Goal: Transaction & Acquisition: Purchase product/service

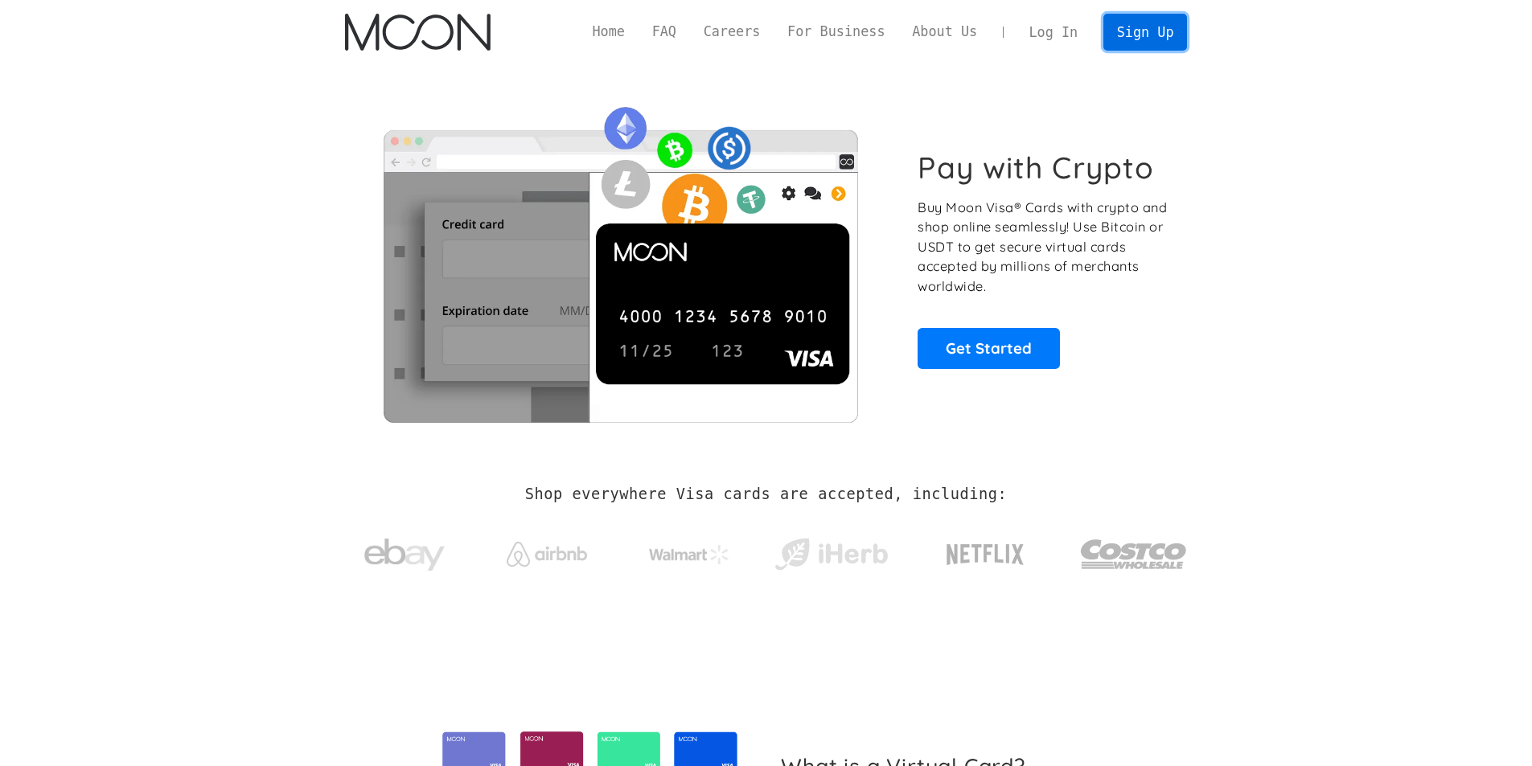
click at [1168, 42] on link "Sign Up" at bounding box center [1145, 32] width 84 height 36
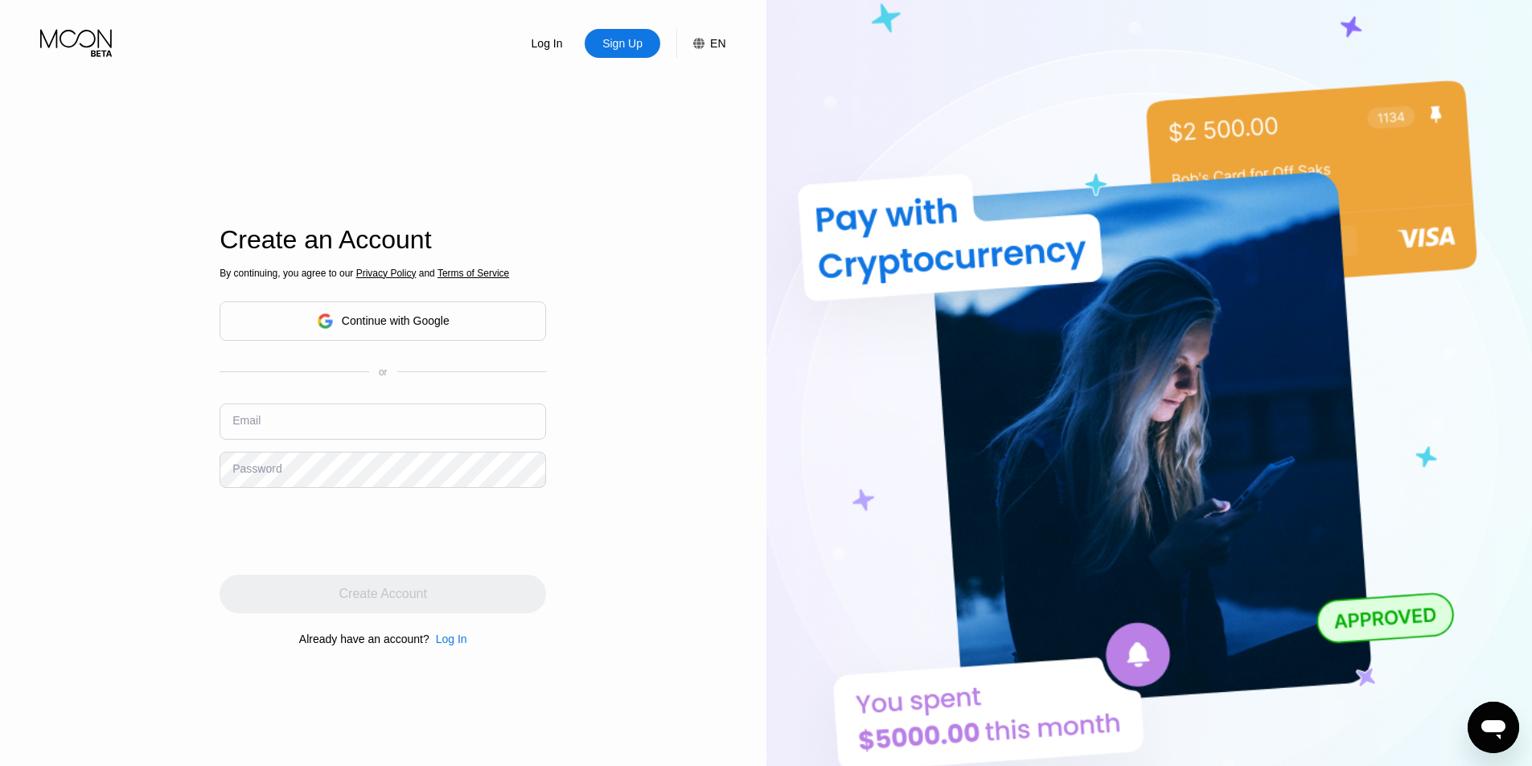
click at [296, 402] on div "By continuing, you agree to our Privacy Policy and Terms of Service Continue wi…" at bounding box center [383, 456] width 327 height 387
click at [292, 413] on input "text" at bounding box center [383, 422] width 327 height 36
paste input "[EMAIL_ADDRESS][DOMAIN_NAME]"
type input "[EMAIL_ADDRESS][DOMAIN_NAME]"
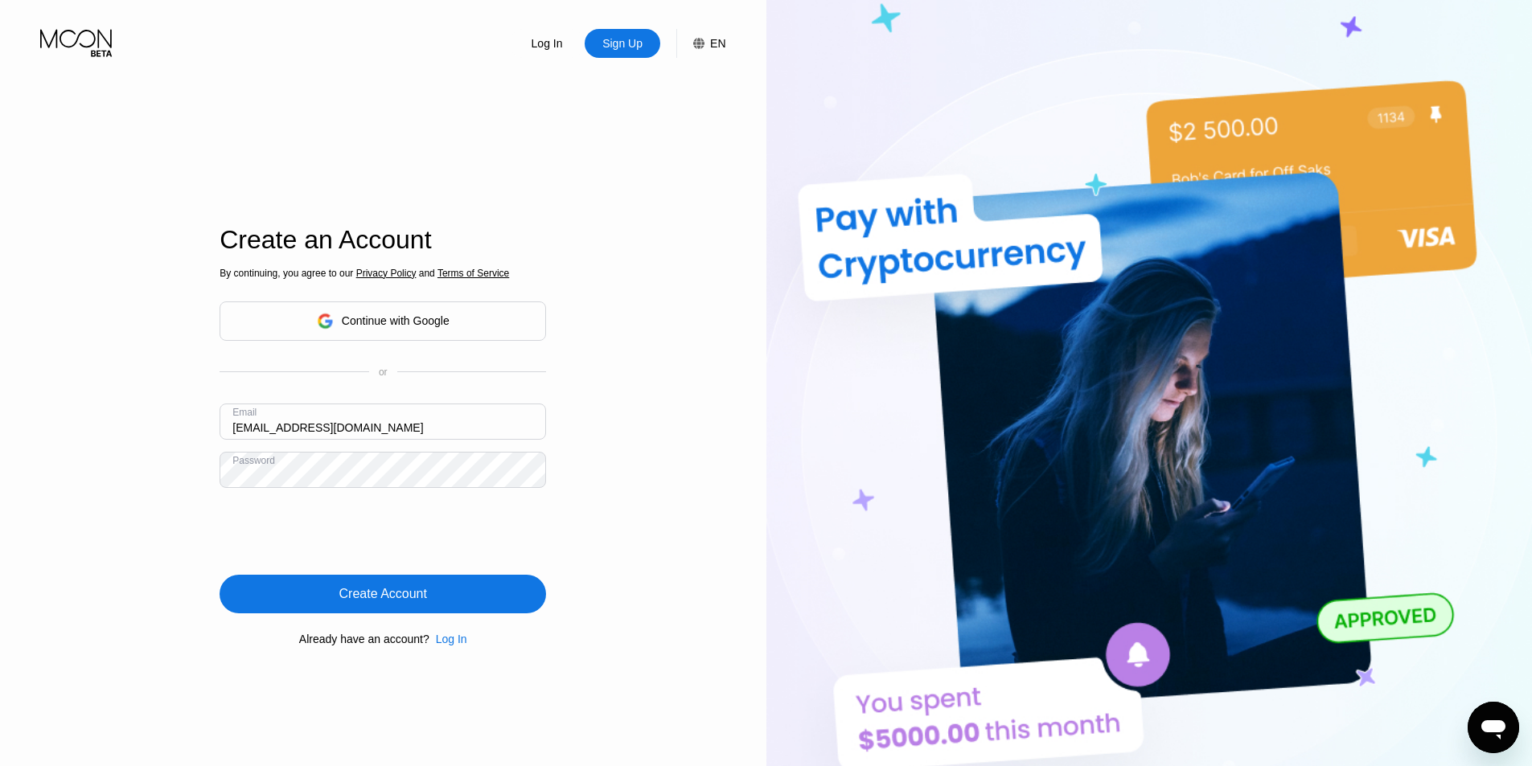
click at [349, 610] on div "Create Account" at bounding box center [383, 594] width 327 height 39
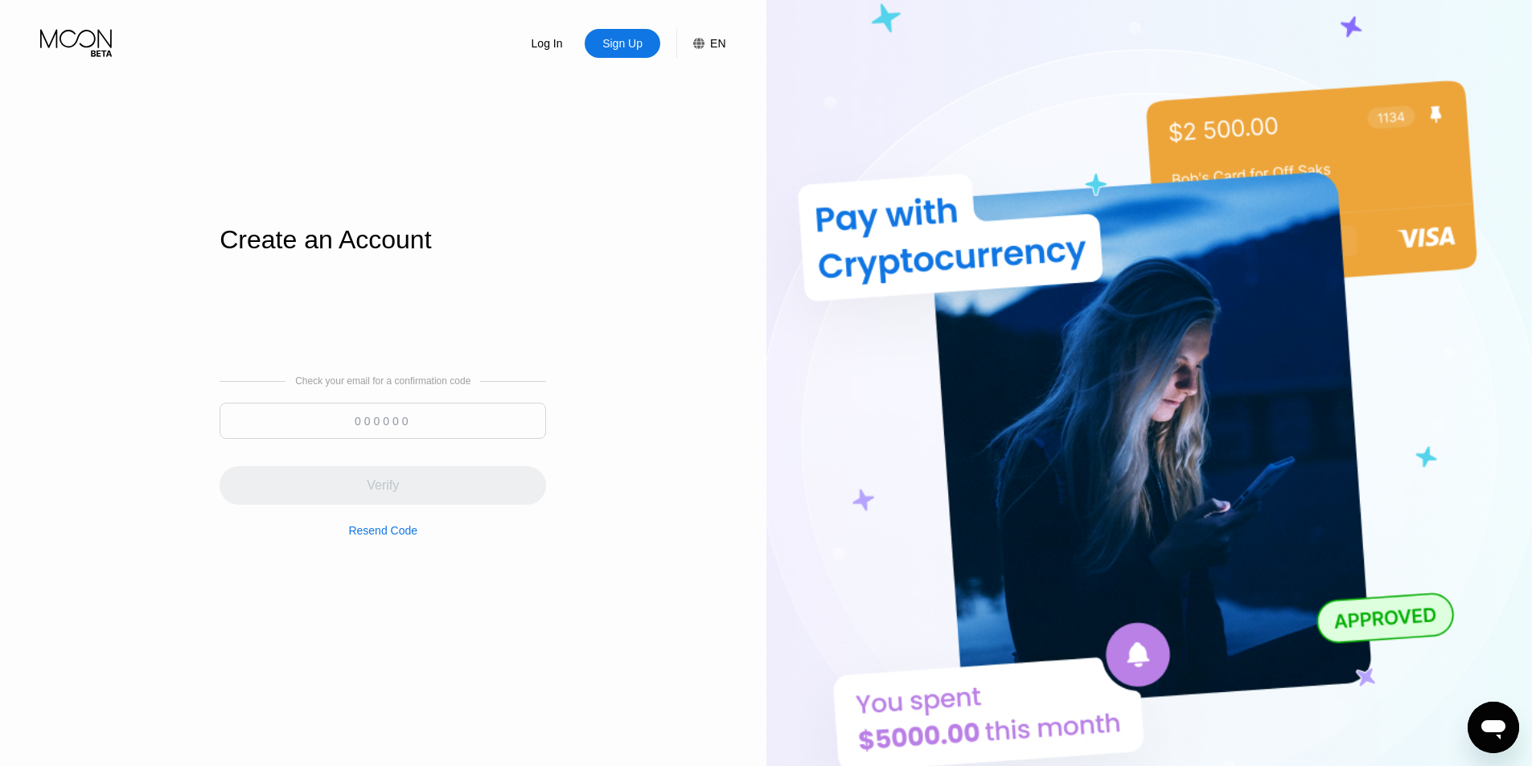
click at [351, 428] on input at bounding box center [383, 421] width 327 height 36
paste input "004790"
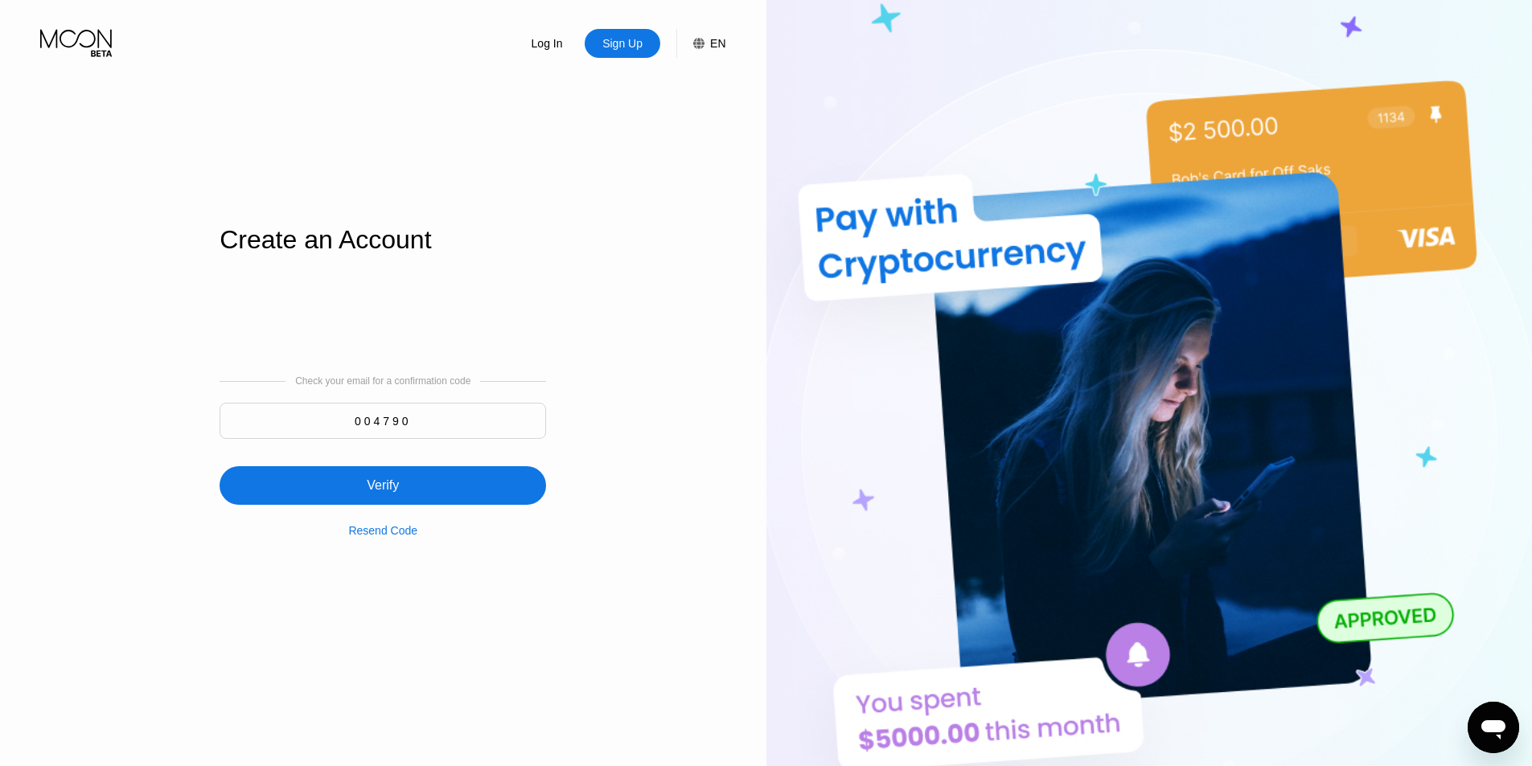
type input "004790"
click at [380, 483] on div "Verify" at bounding box center [383, 486] width 32 height 16
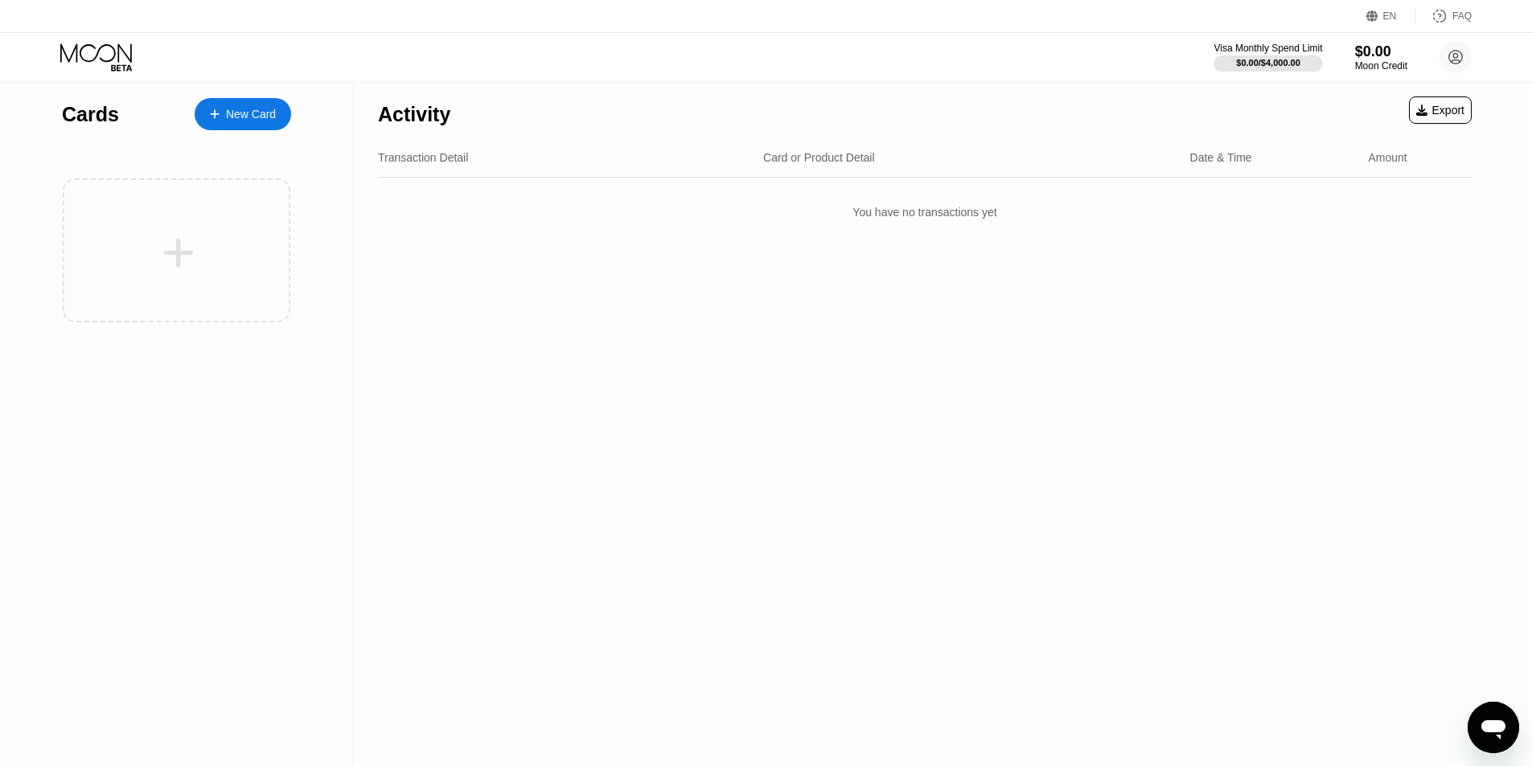
click at [240, 110] on div "New Card" at bounding box center [251, 115] width 50 height 14
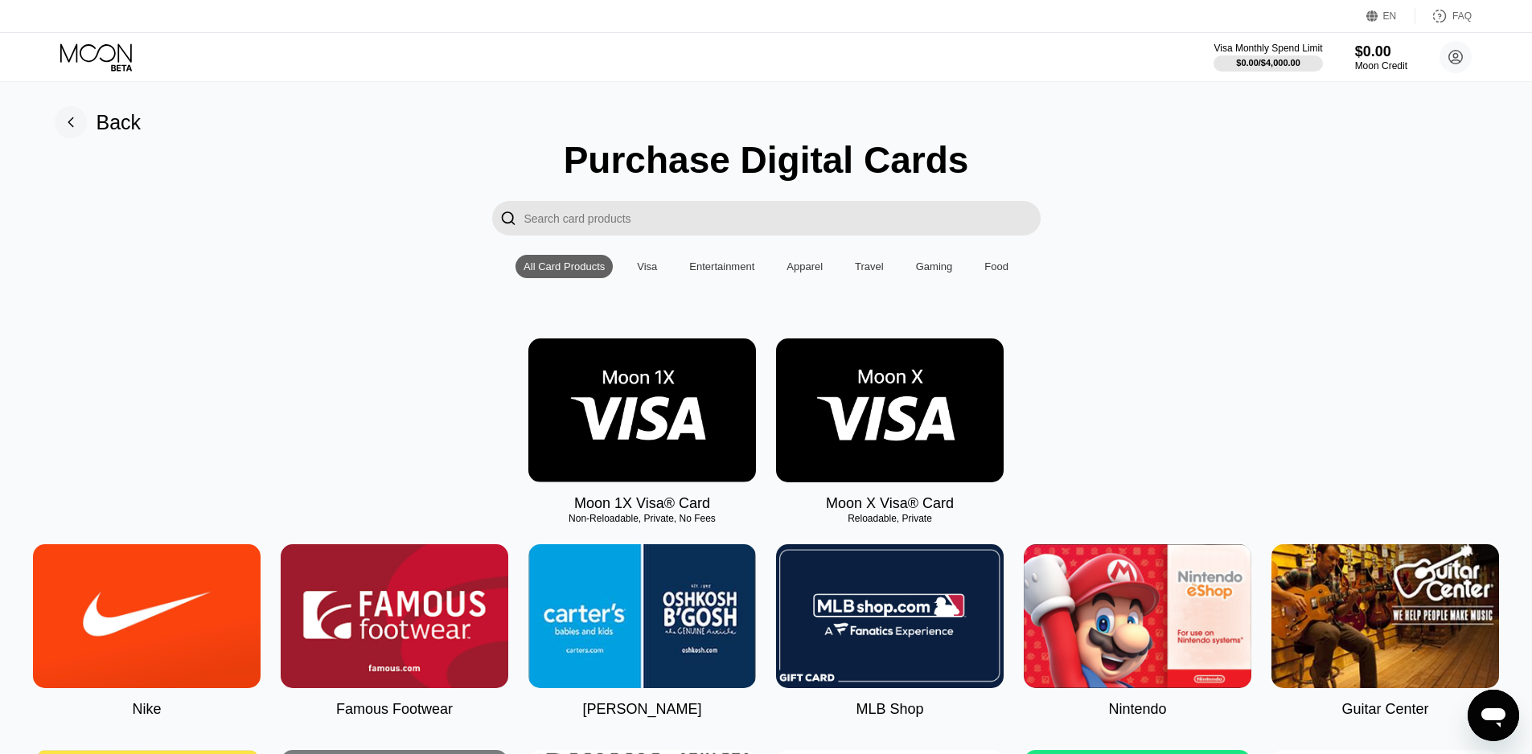
click at [861, 442] on img at bounding box center [890, 411] width 228 height 144
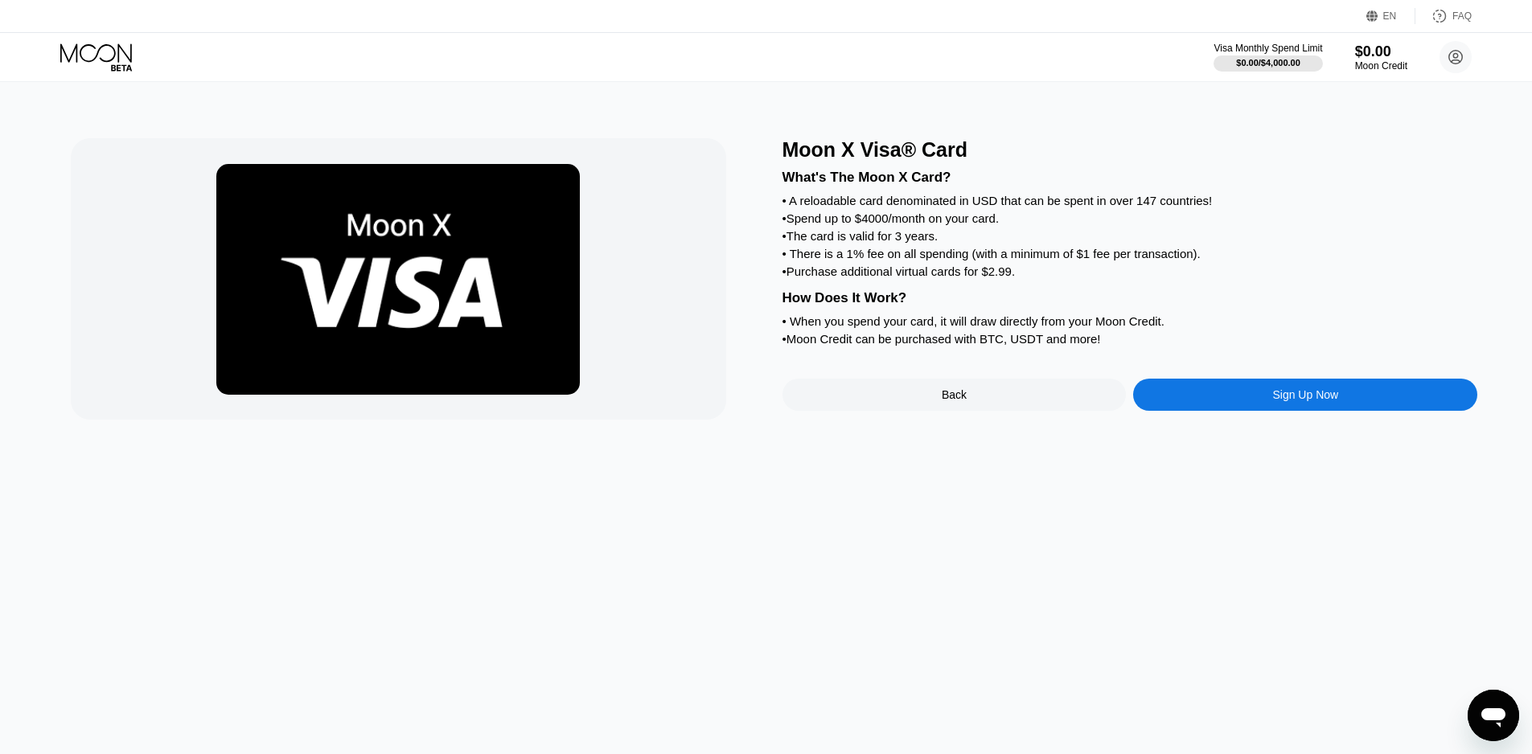
click at [1199, 411] on div "Sign Up Now" at bounding box center [1305, 395] width 344 height 32
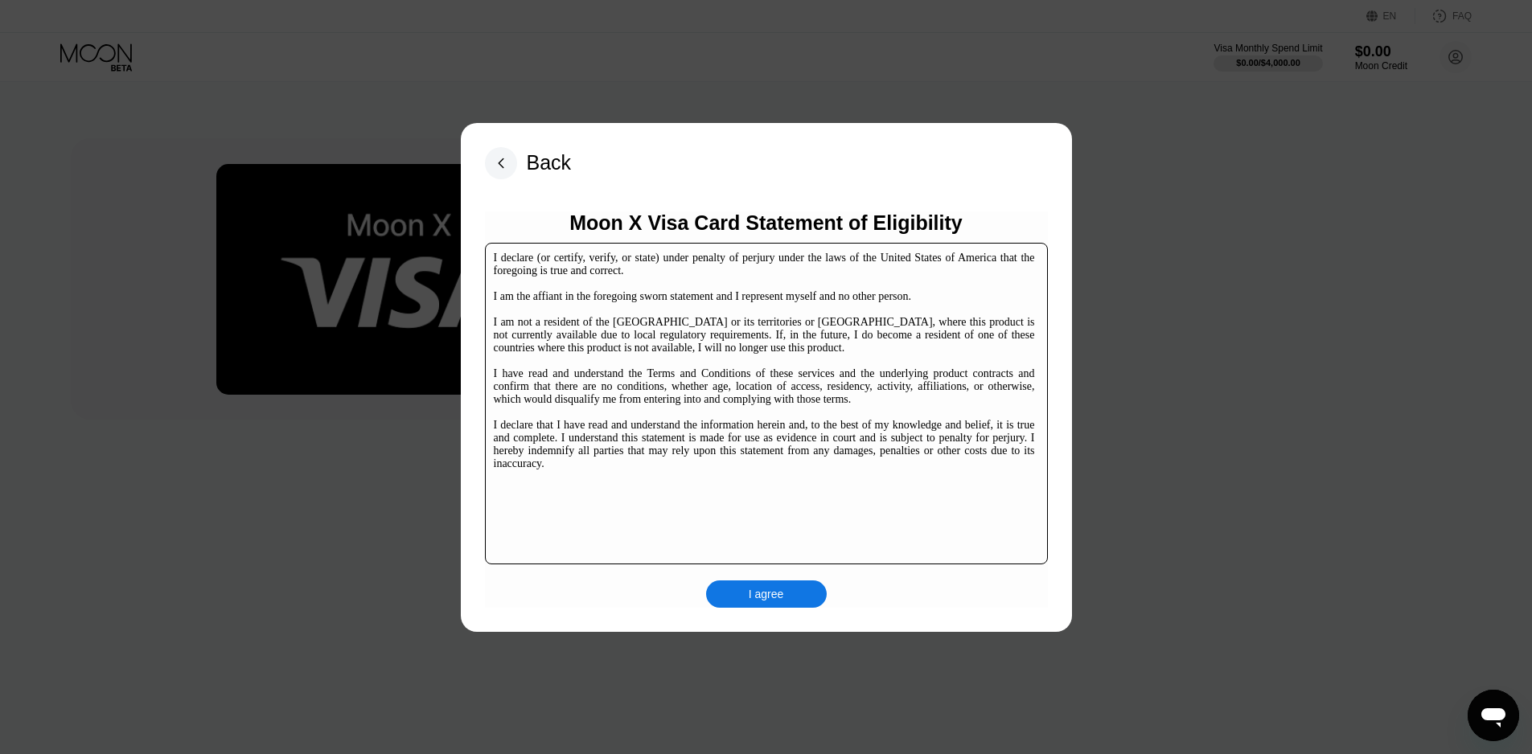
click at [754, 585] on div "I agree" at bounding box center [766, 594] width 121 height 27
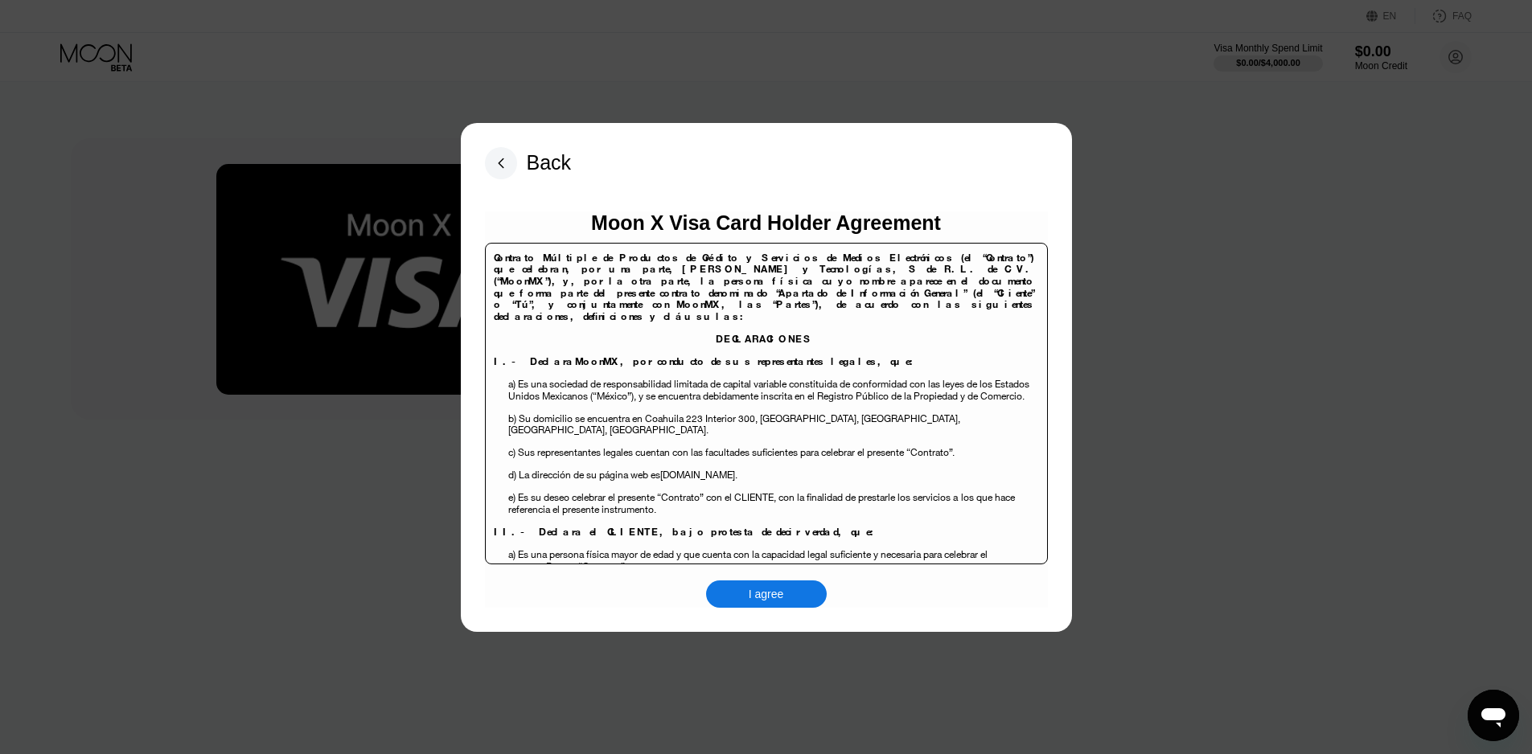
click at [760, 578] on div "Moon X Visa Card Holder Agreement Contrato Múltiple de Productos de Crédito y S…" at bounding box center [766, 410] width 563 height 397
drag, startPoint x: 765, startPoint y: 590, endPoint x: 754, endPoint y: 591, distance: 11.3
click at [757, 591] on div "I agree" at bounding box center [766, 594] width 35 height 14
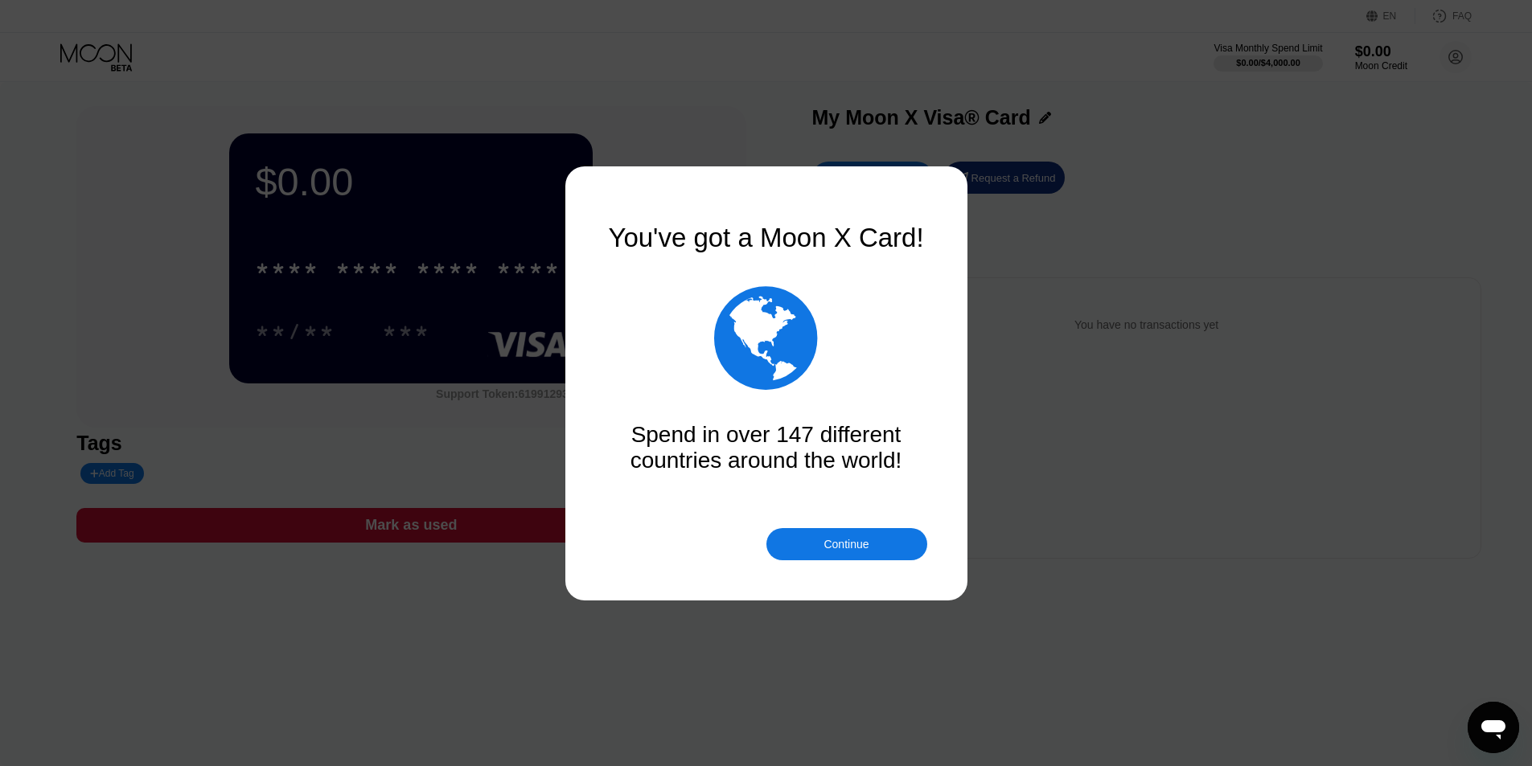
click at [820, 538] on div "Continue" at bounding box center [846, 544] width 161 height 32
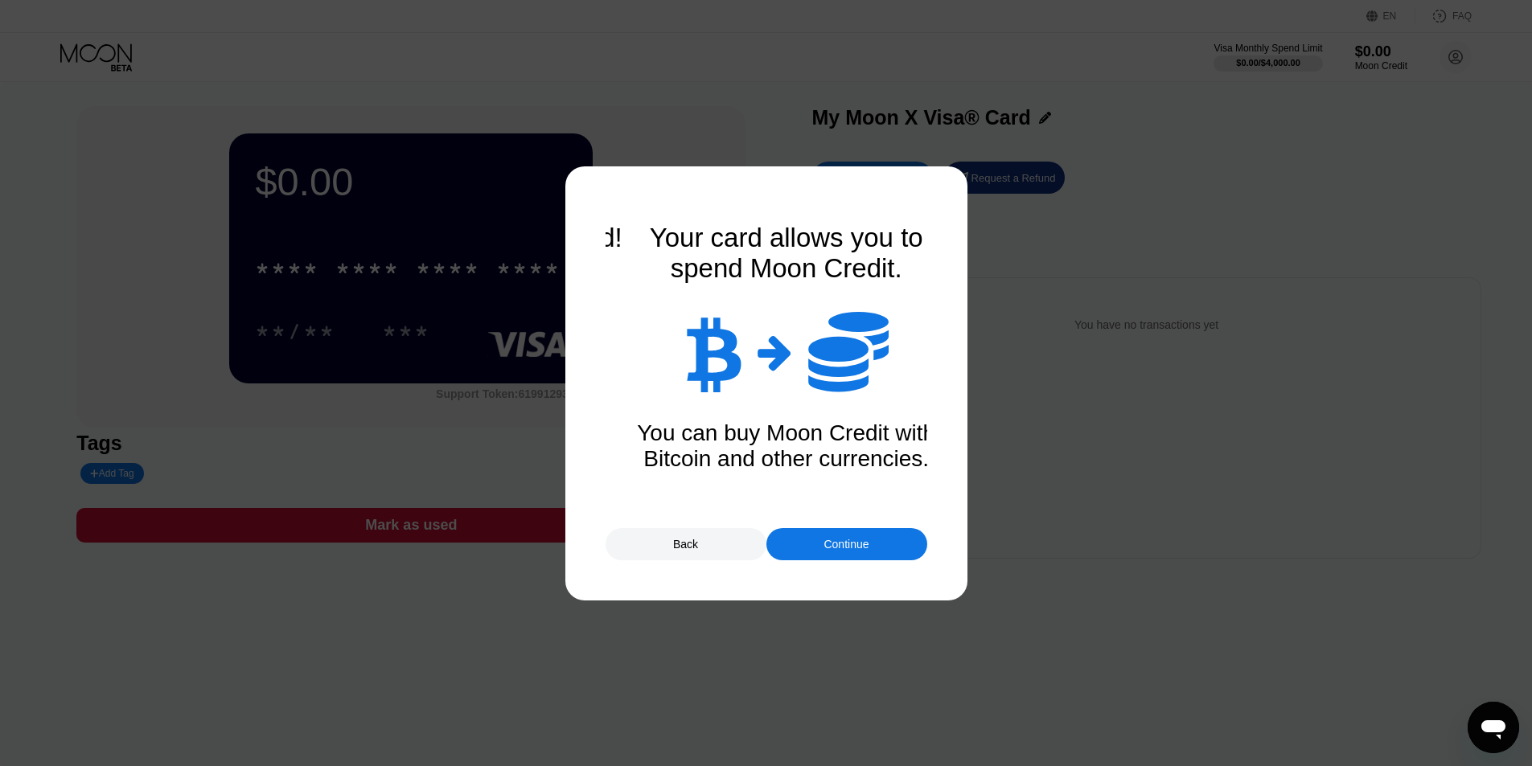
click at [824, 543] on div "Continue" at bounding box center [846, 544] width 45 height 13
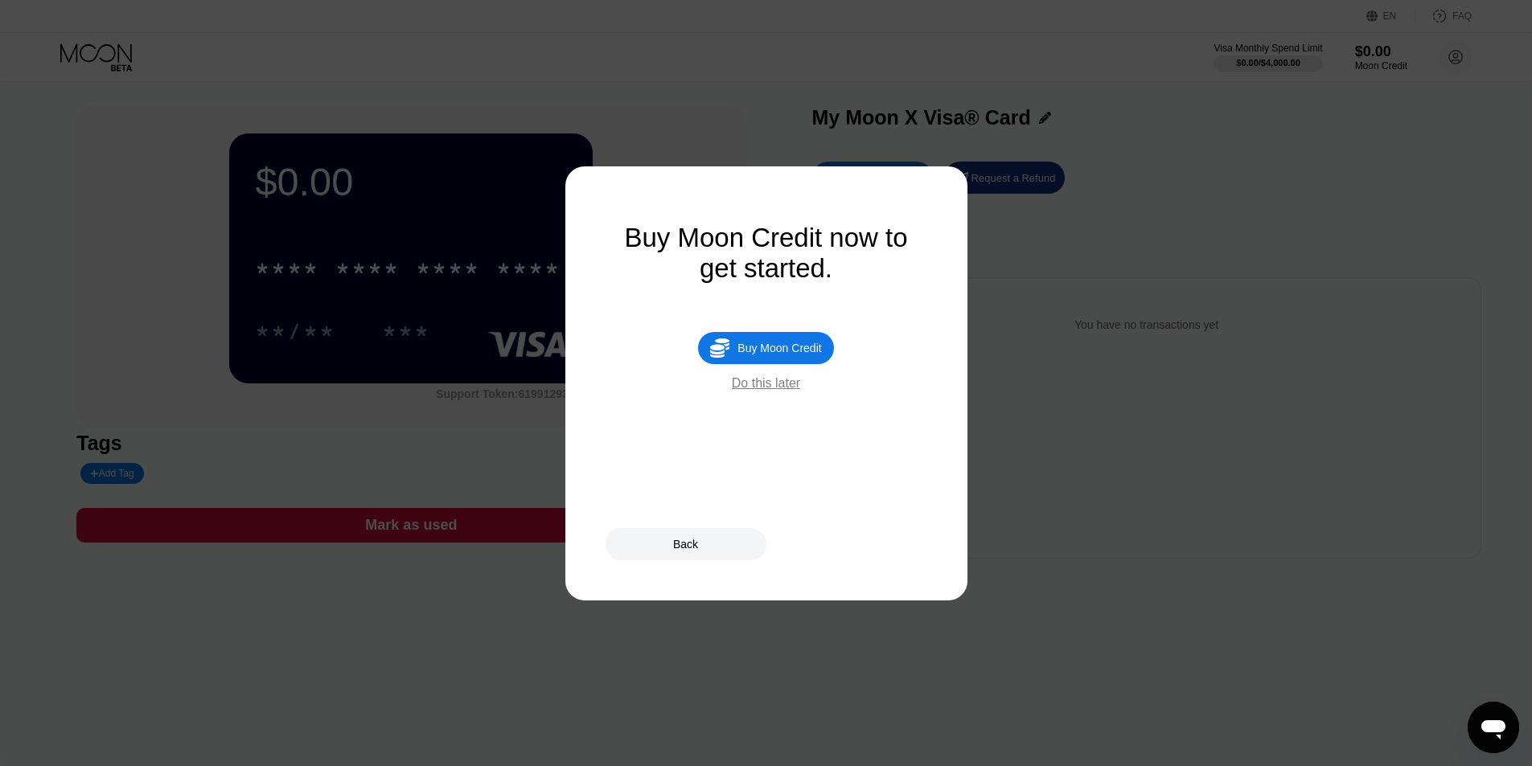
click at [799, 355] on div "Buy Moon Credit" at bounding box center [780, 348] width 84 height 13
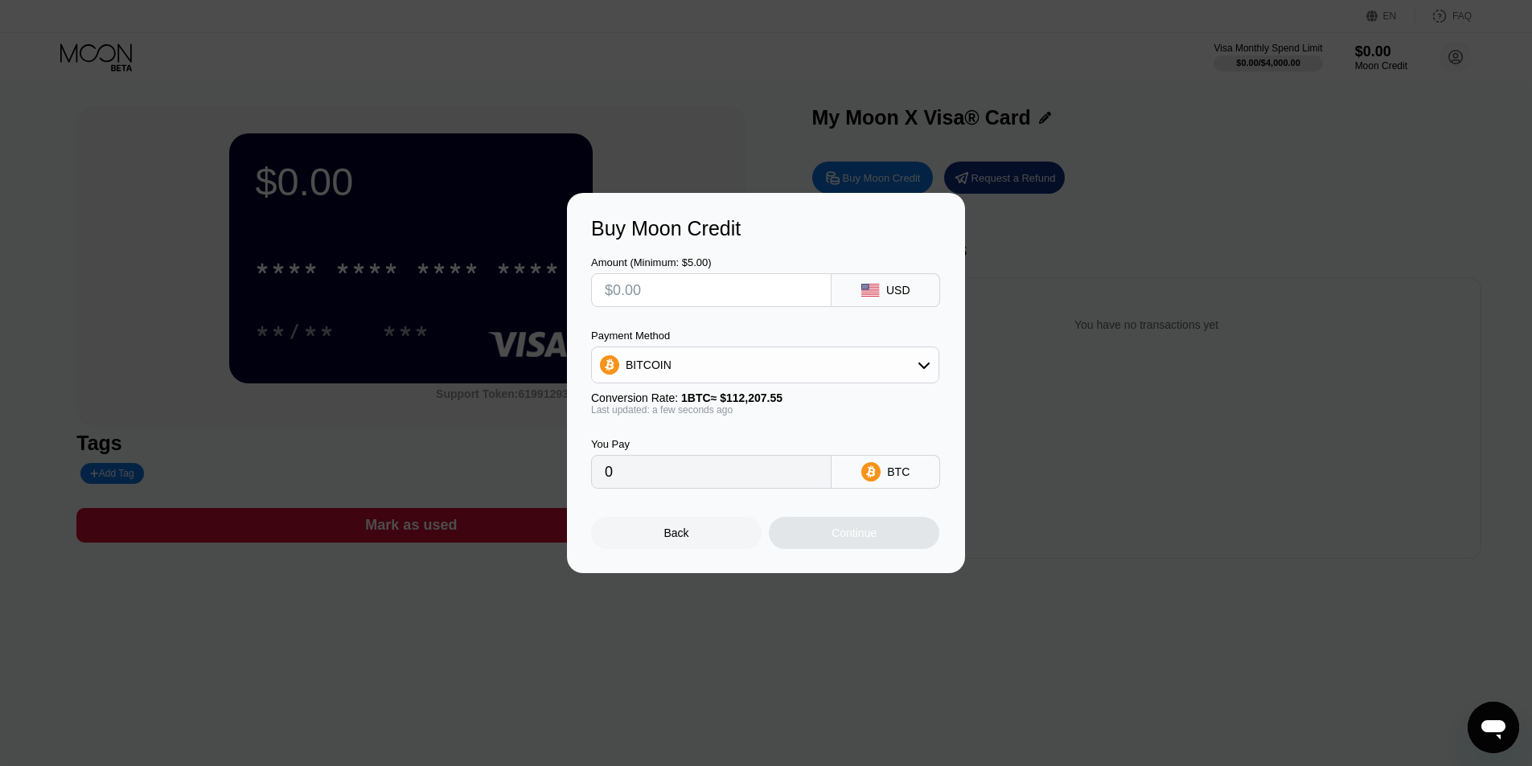
click at [667, 380] on div "BITCOIN" at bounding box center [765, 365] width 347 height 32
click at [666, 439] on span "USDT on TRON" at bounding box center [670, 444] width 81 height 13
type input "0.00"
click at [673, 299] on input "text" at bounding box center [711, 290] width 213 height 32
type input "$2"
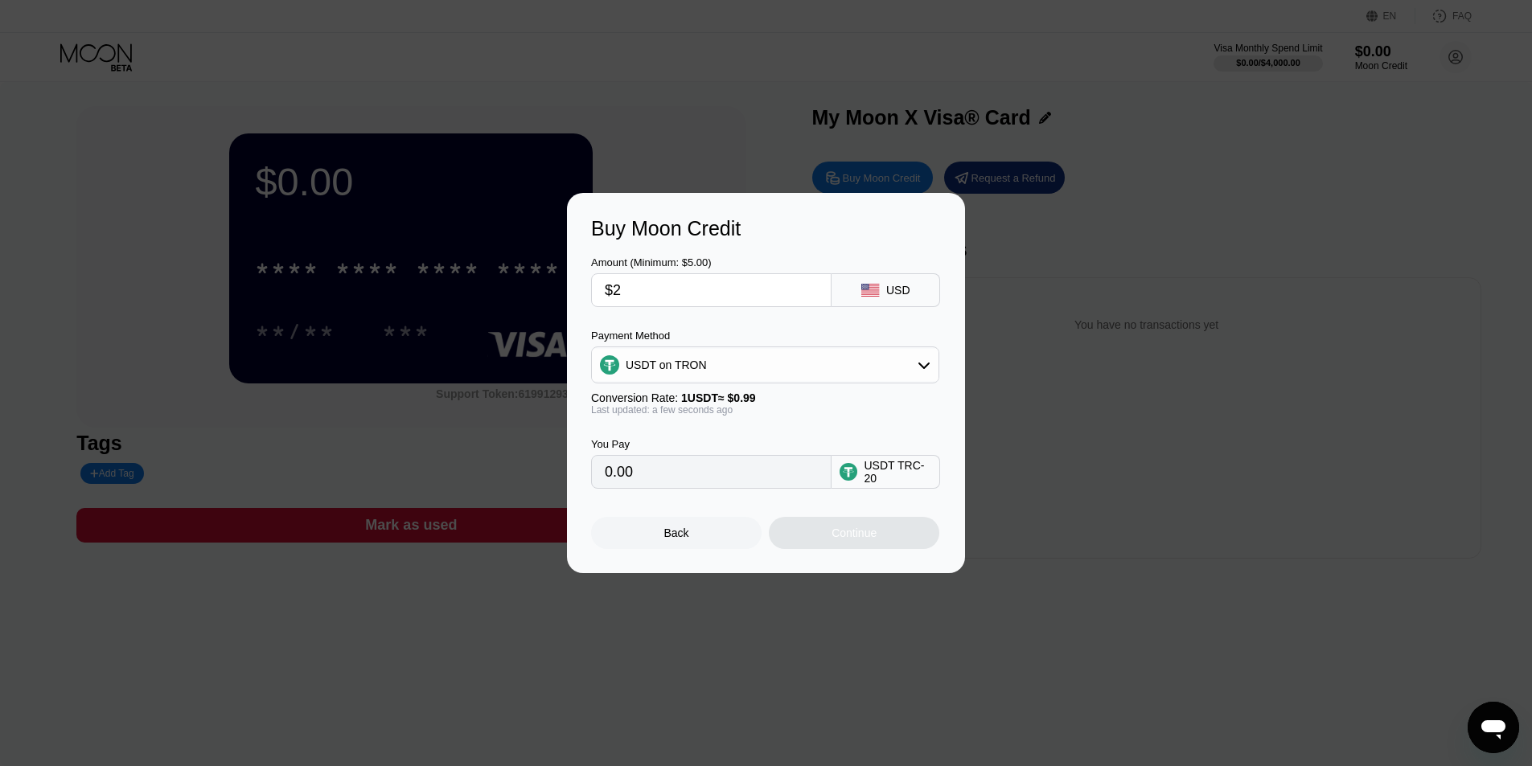
type input "2.02"
type input "$22"
type input "22.22"
type input "$22"
click at [824, 549] on div "Continue" at bounding box center [854, 533] width 171 height 32
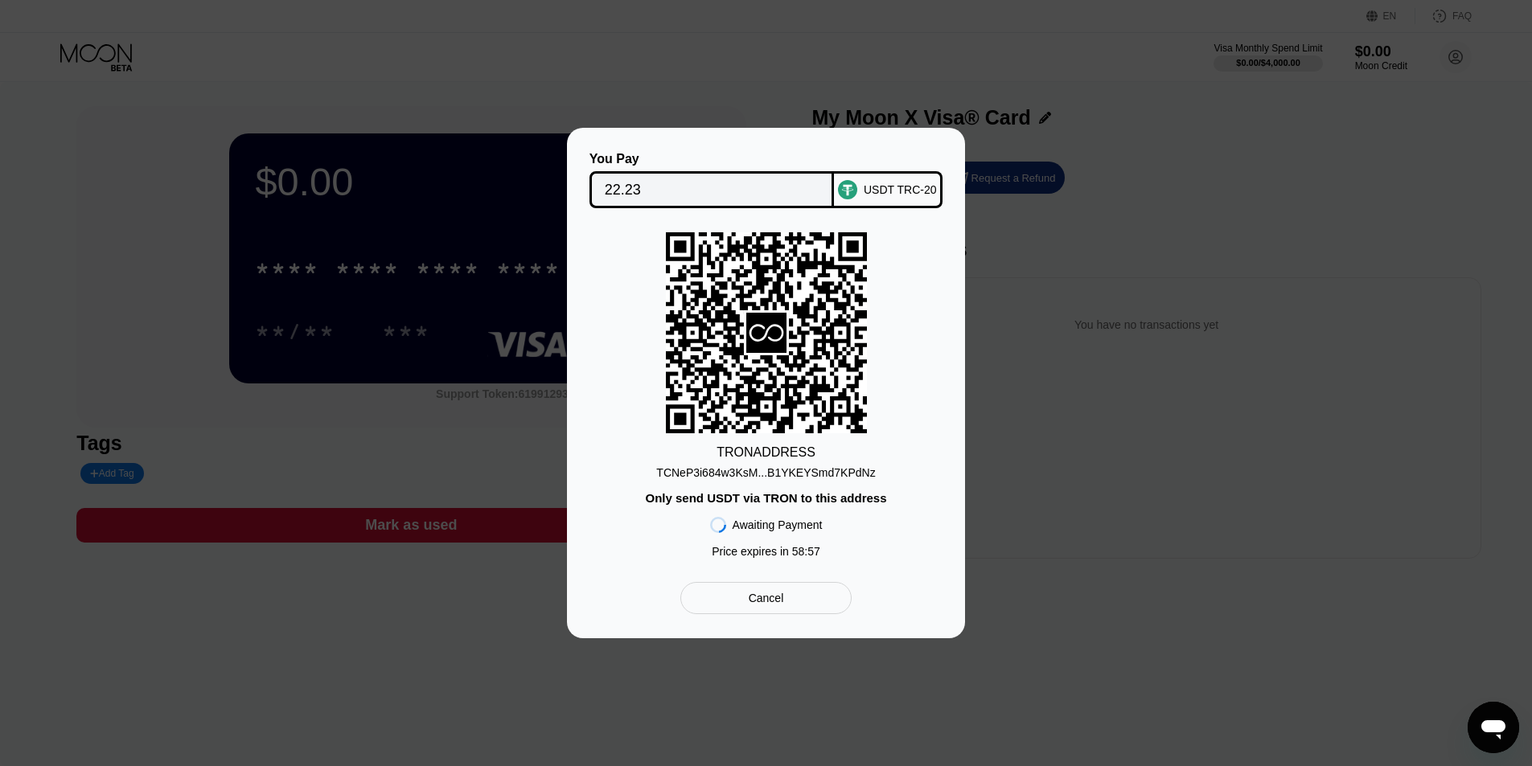
click at [763, 475] on div "TCNeP3i684w3KsM...B1YKEYSmd7KPdNz" at bounding box center [765, 472] width 219 height 13
click at [614, 187] on input "22.23" at bounding box center [712, 190] width 215 height 32
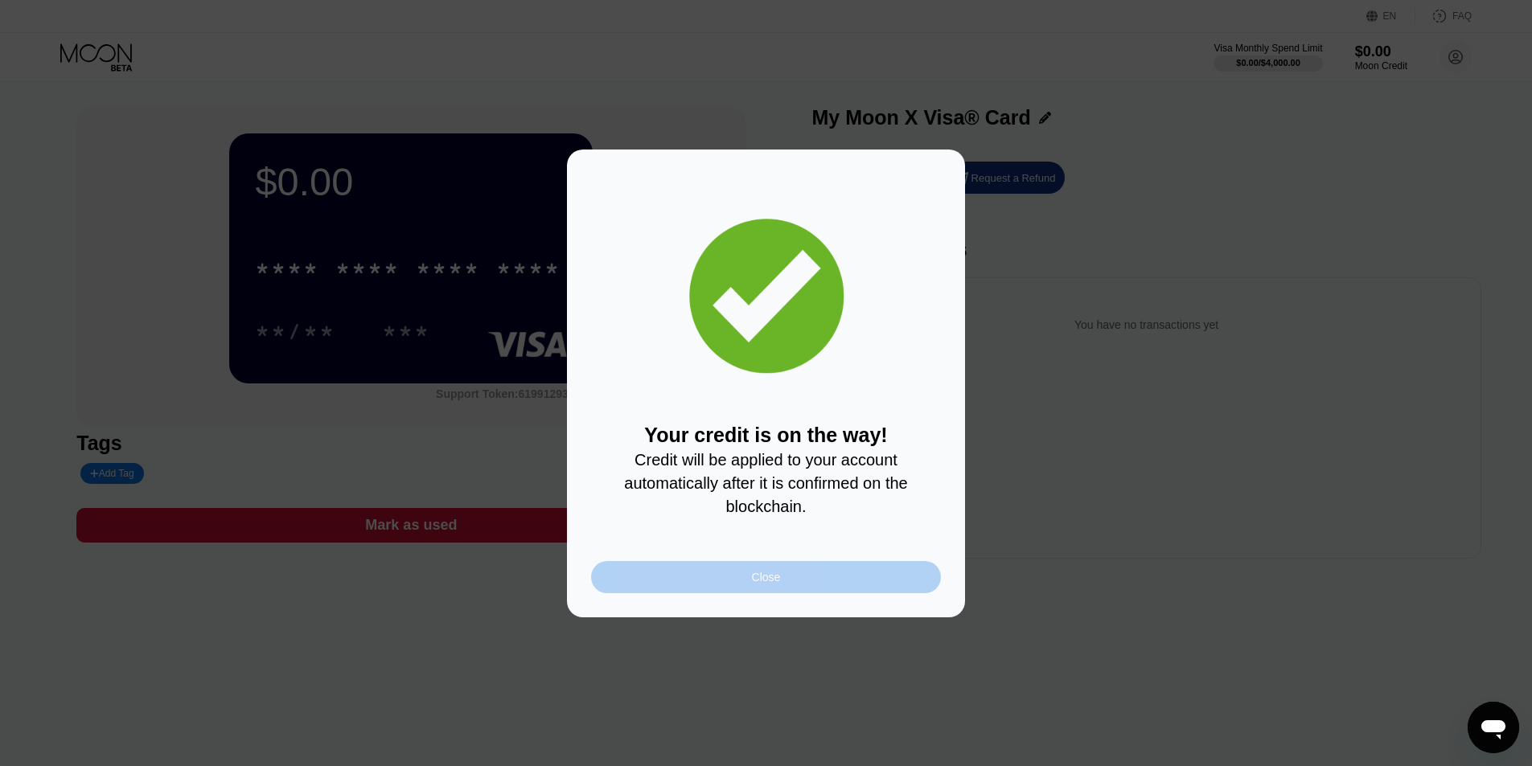
click at [801, 582] on div "Close" at bounding box center [766, 577] width 350 height 32
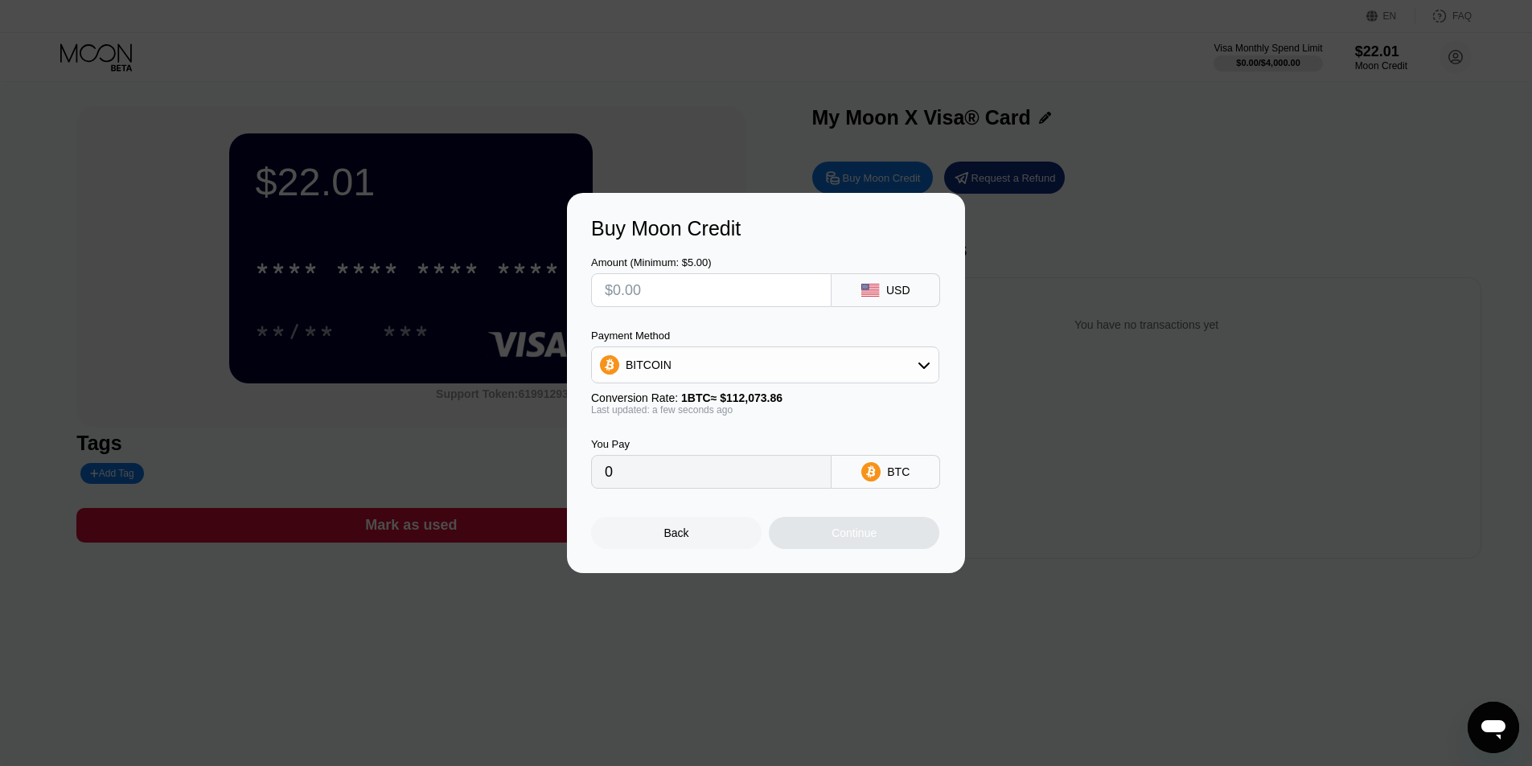
click at [1166, 427] on div "Buy Moon Credit Amount (Minimum: $5.00) USD Payment Method BITCOIN Conversion R…" at bounding box center [766, 383] width 1532 height 380
click at [712, 549] on div "Back" at bounding box center [676, 533] width 171 height 32
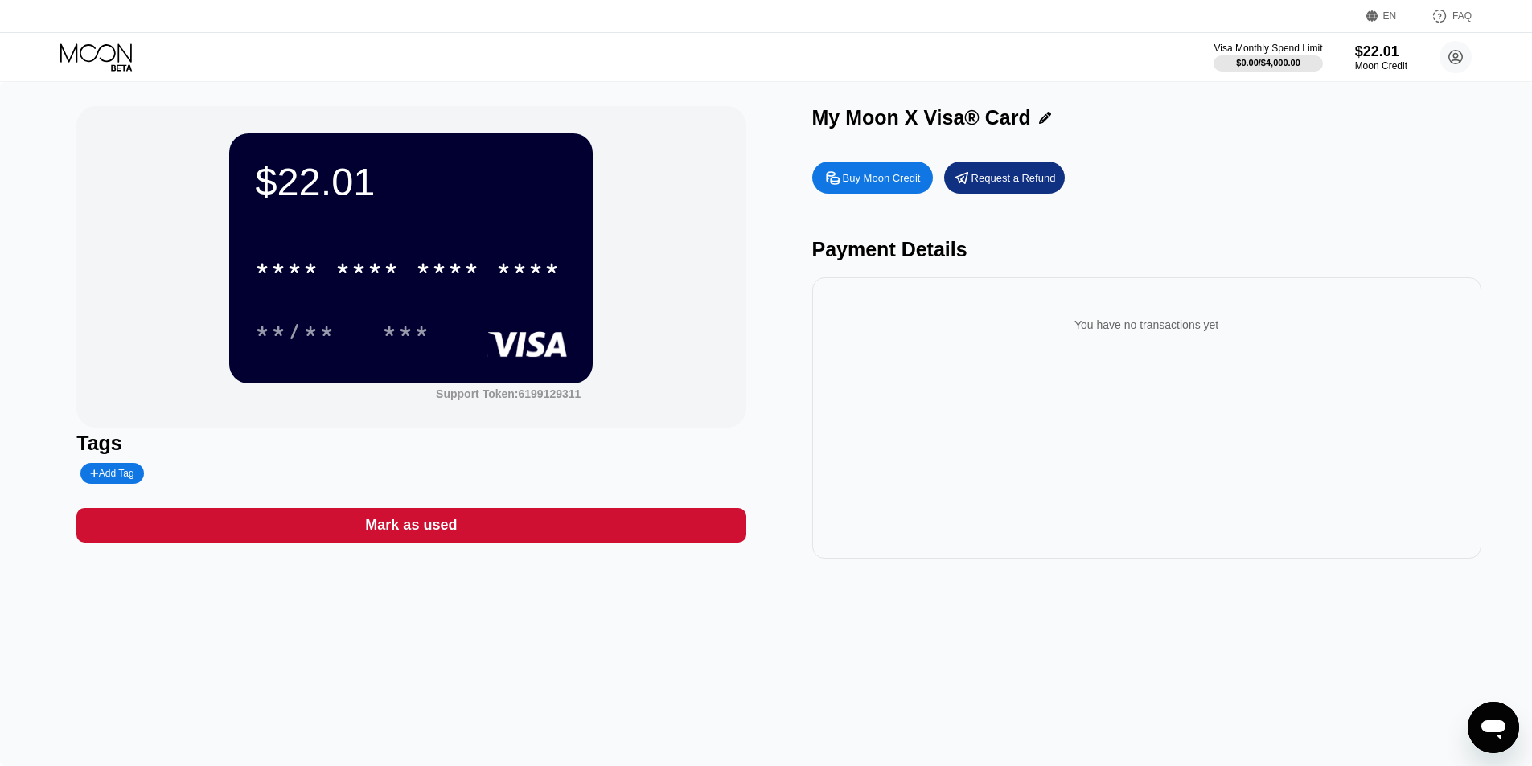
click at [438, 240] on div "* * * * * * * * * * * * ****" at bounding box center [411, 263] width 312 height 55
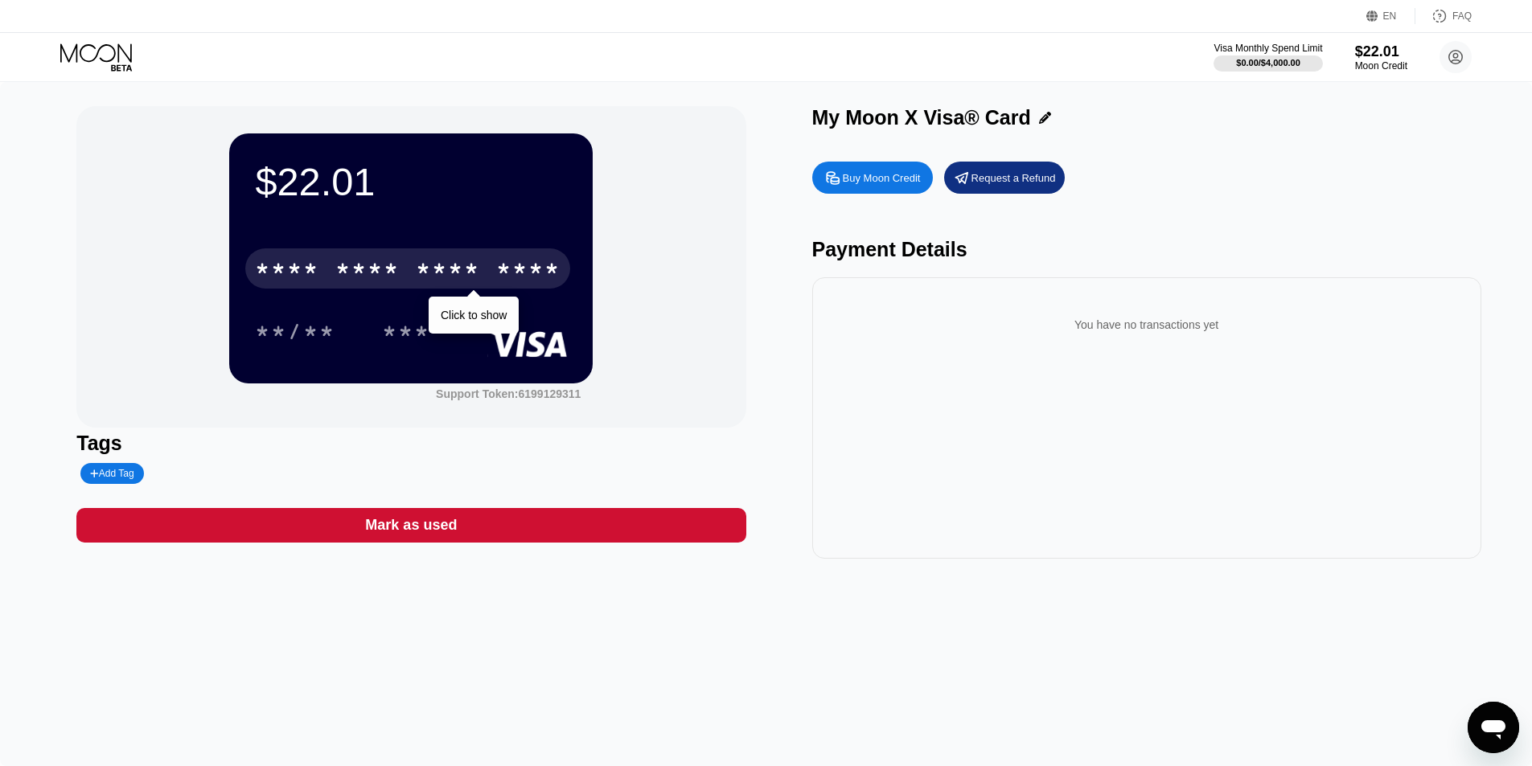
click at [425, 264] on div "* * * *" at bounding box center [448, 271] width 64 height 26
click at [406, 266] on div "* * * * * * * * * * * * 8789" at bounding box center [407, 269] width 325 height 40
